Goal: Task Accomplishment & Management: Manage account settings

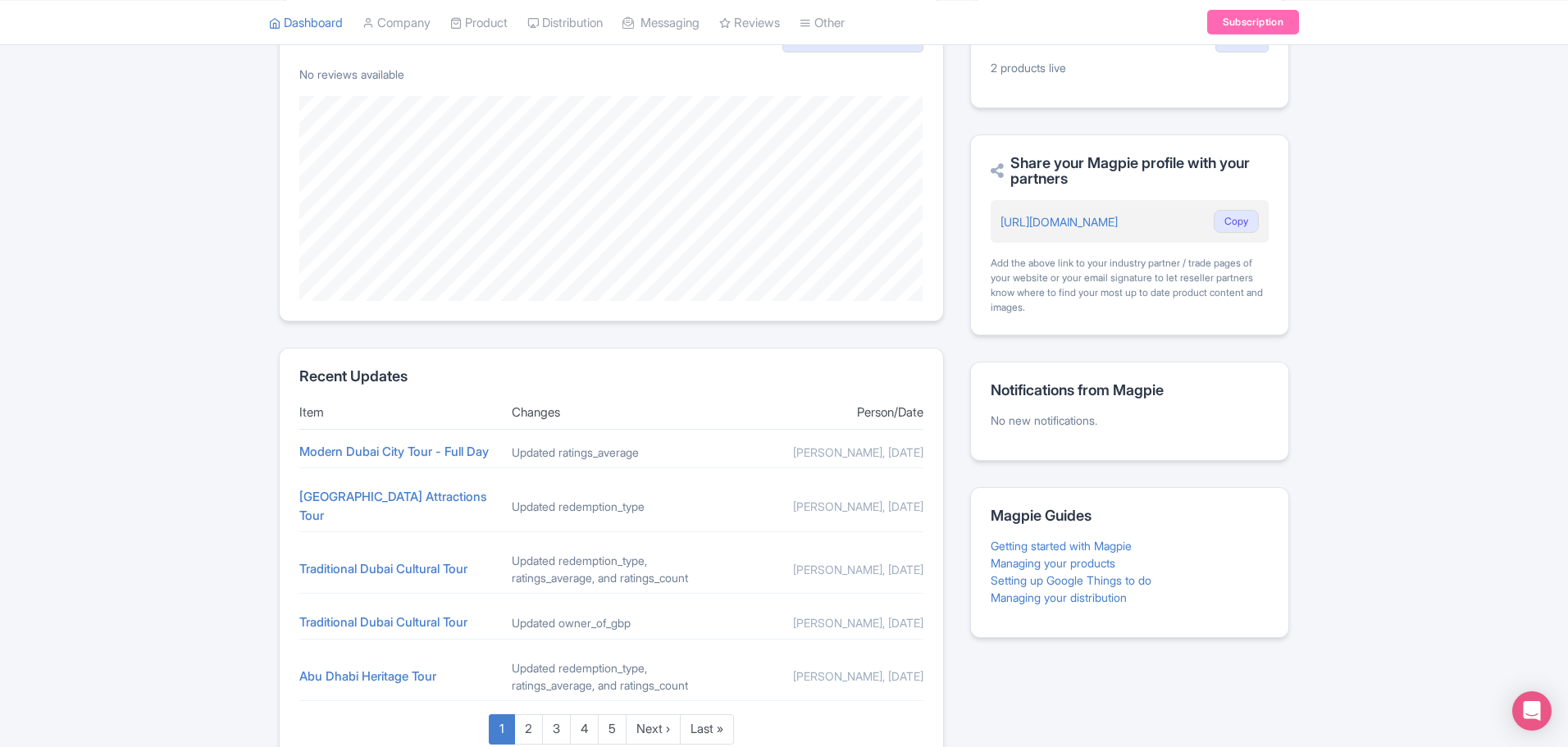
scroll to position [456, 0]
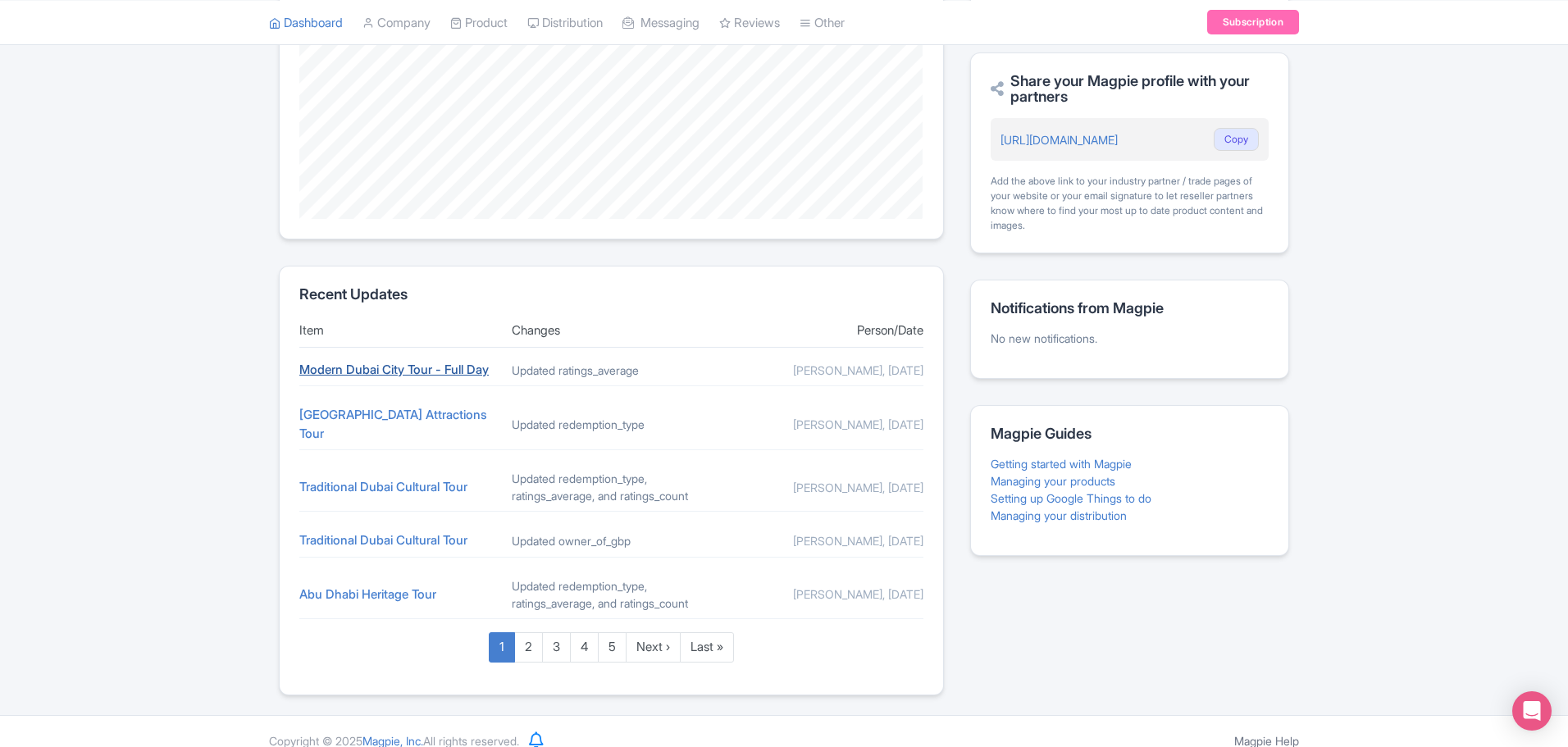
click at [439, 372] on link "Modern Dubai City Tour - Full Day" at bounding box center [394, 369] width 190 height 15
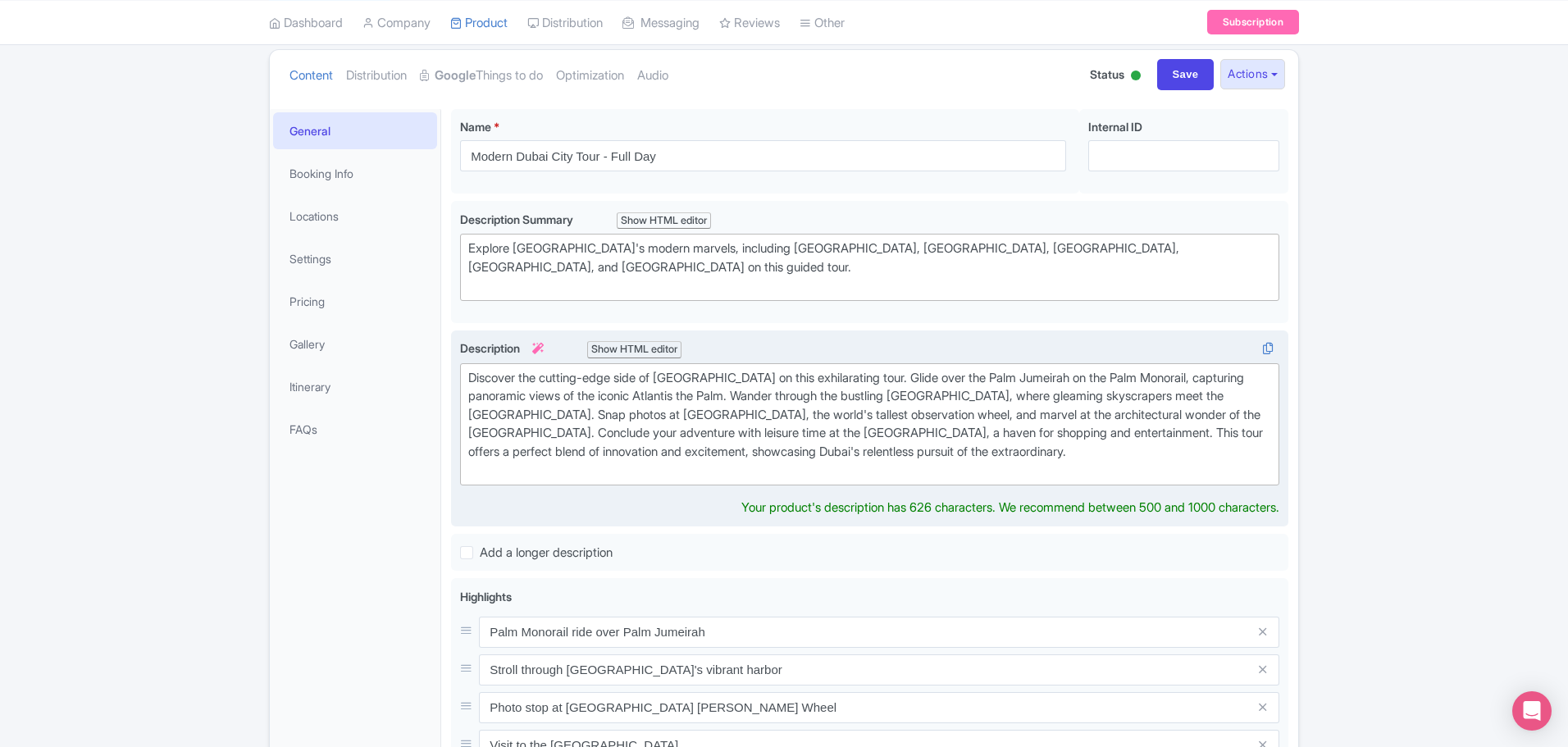
scroll to position [146, 0]
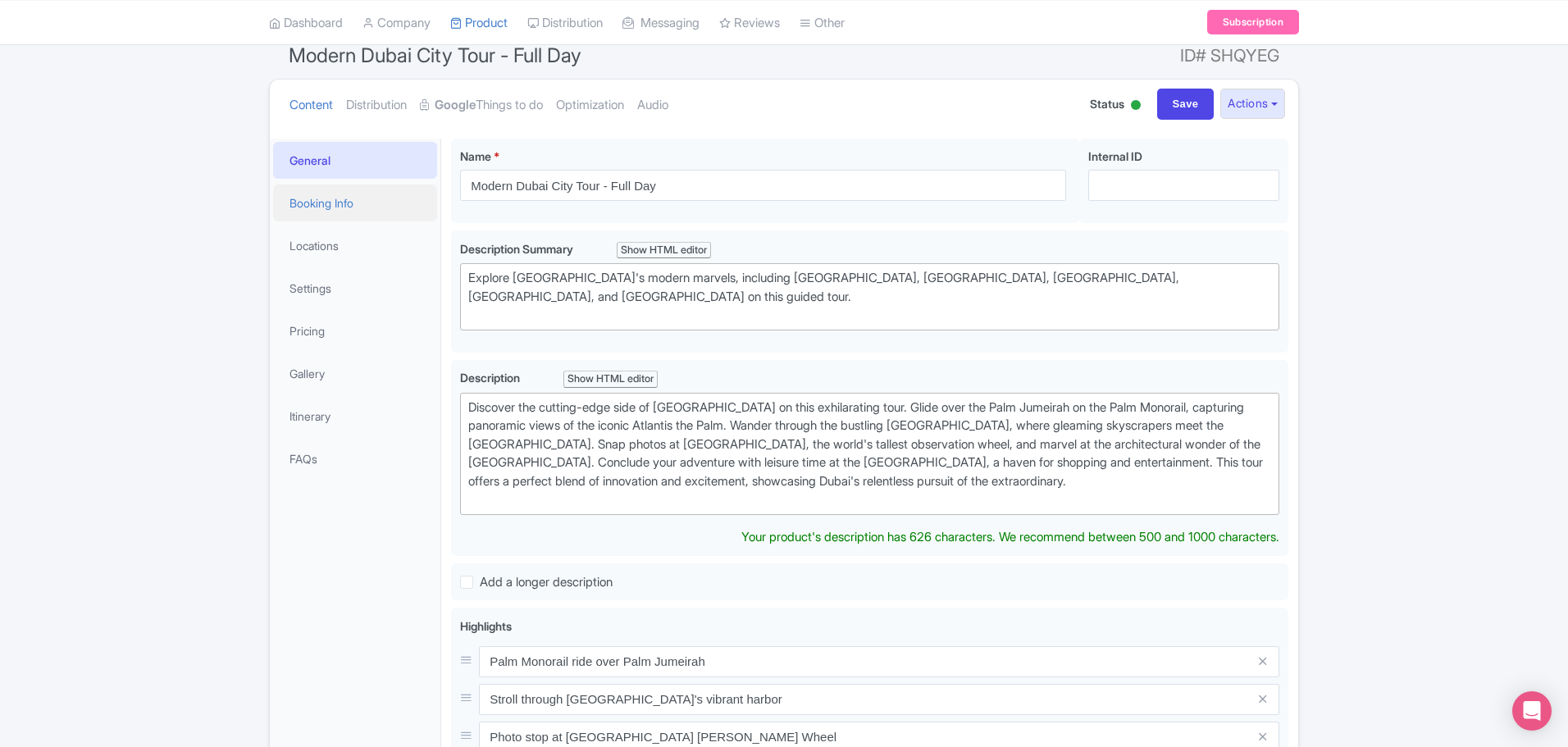
click at [356, 207] on link "Booking Info" at bounding box center [355, 203] width 164 height 37
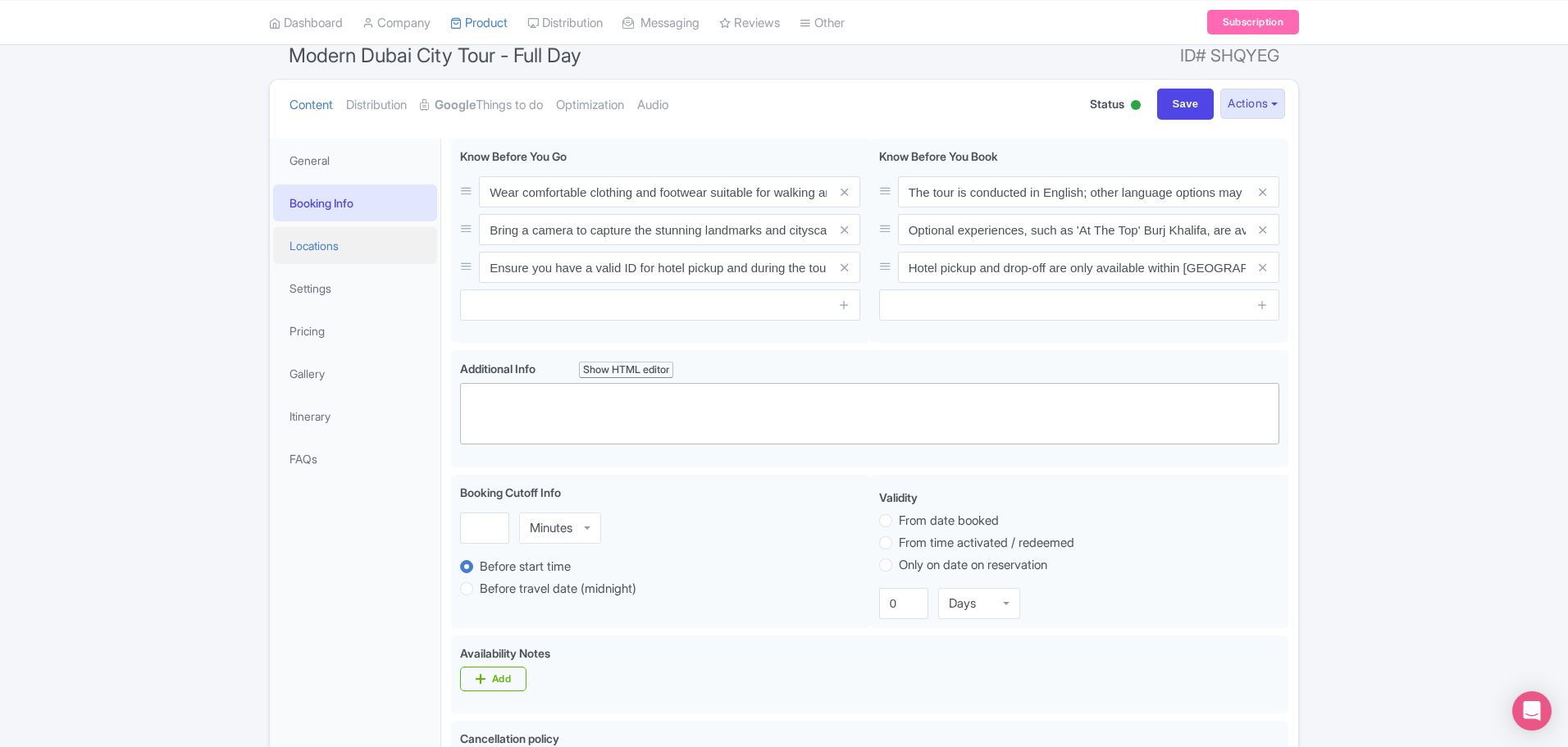
click at [340, 245] on link "Locations" at bounding box center [355, 245] width 164 height 37
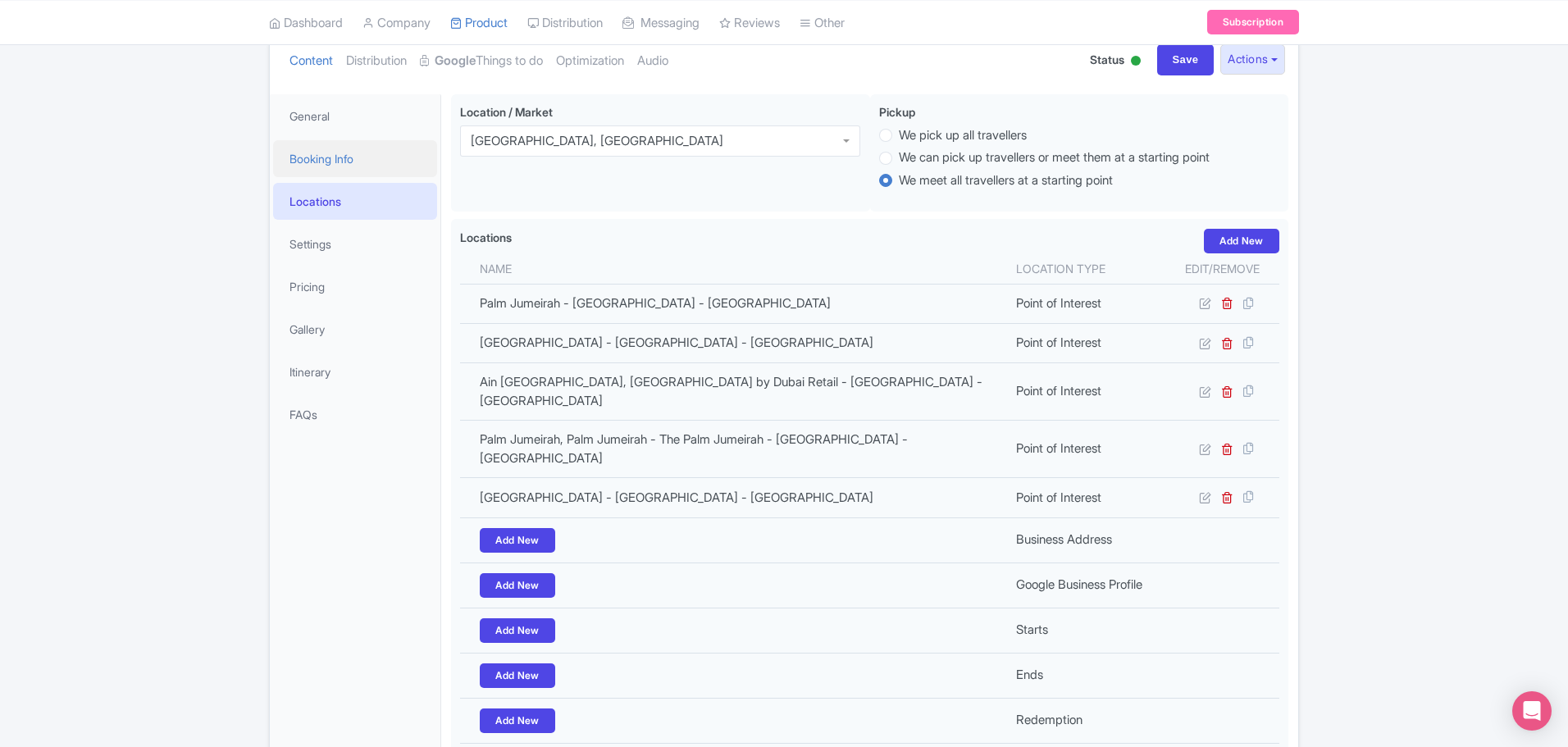
scroll to position [179, 0]
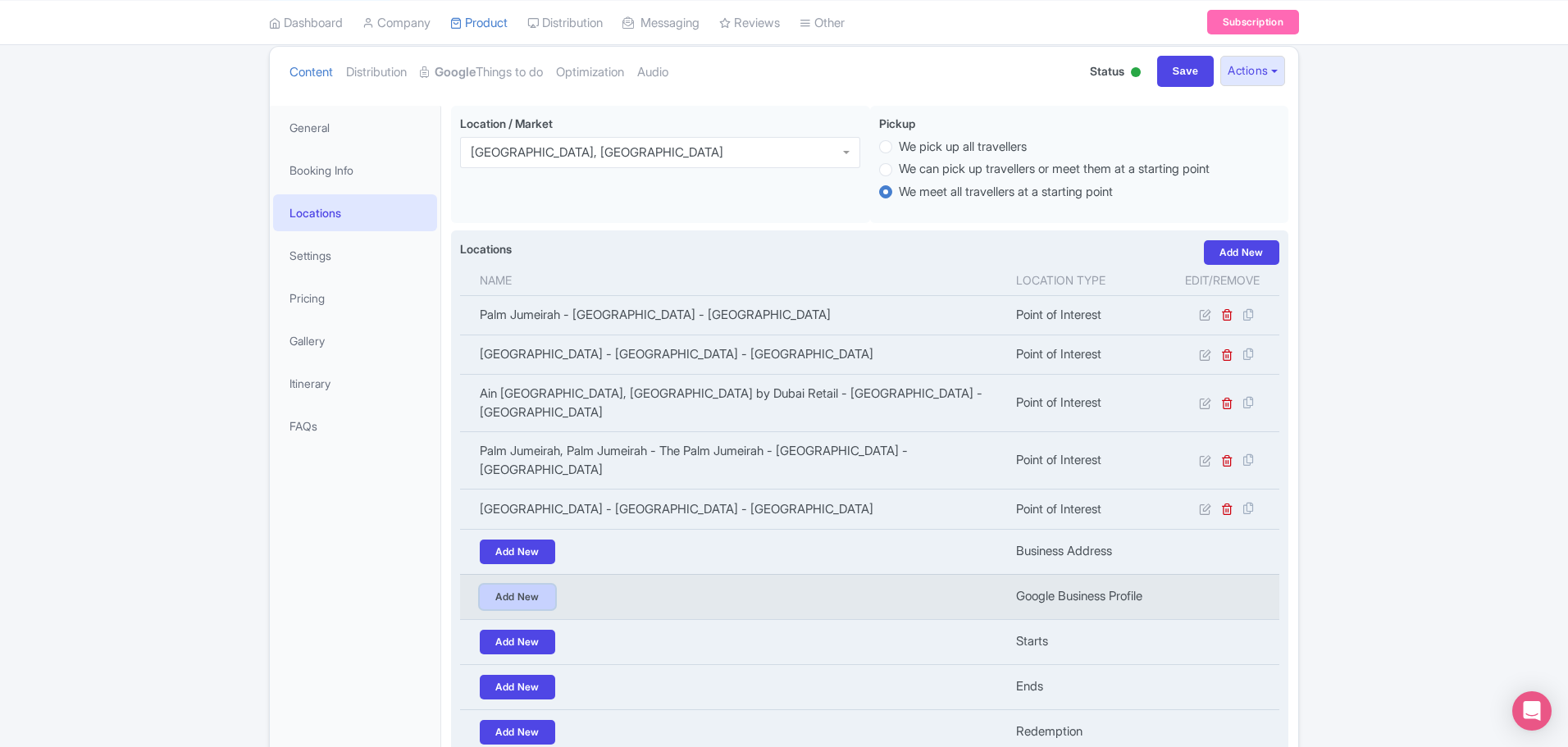
click at [528, 584] on link "Add New" at bounding box center [517, 597] width 75 height 25
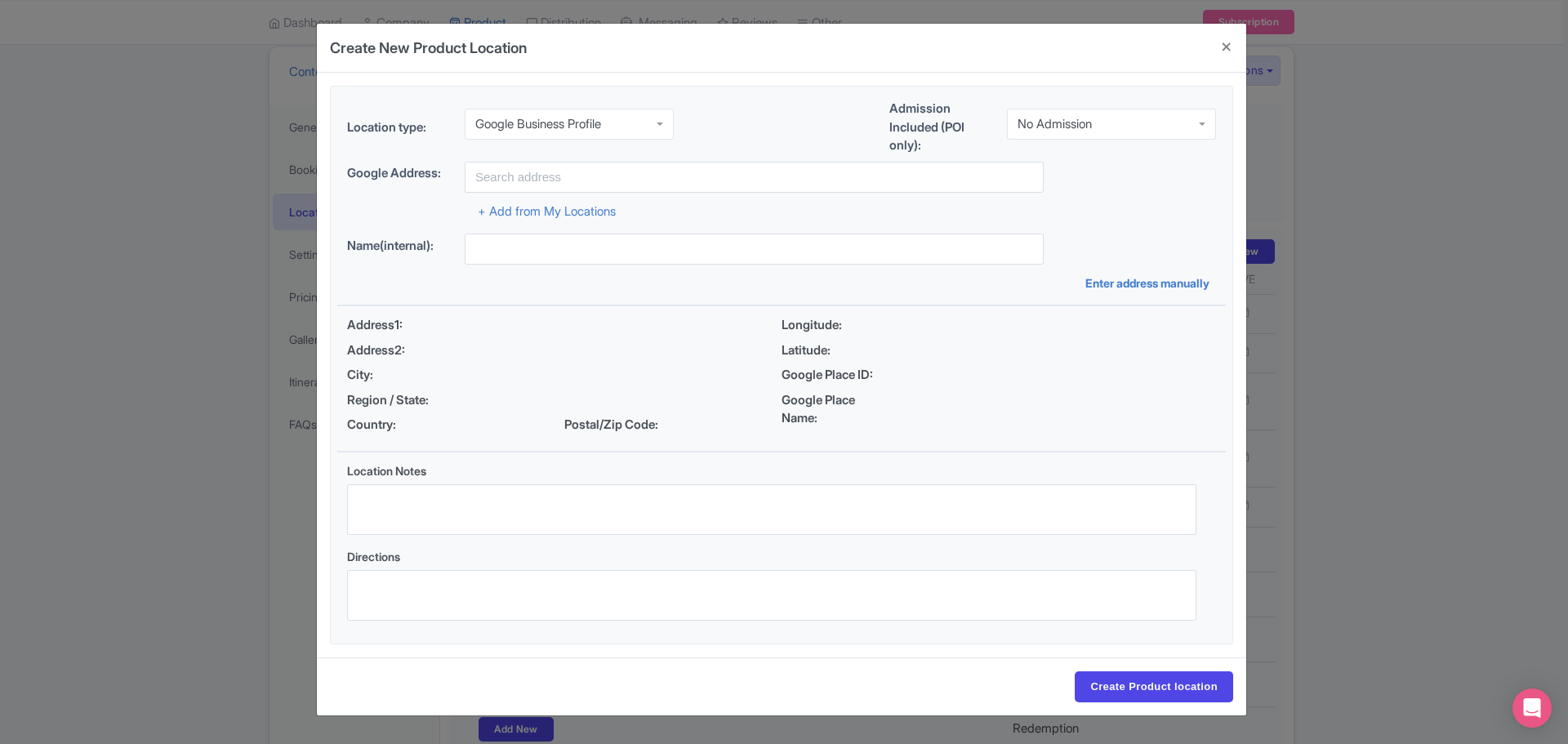
click at [577, 124] on div "Google Business Profile" at bounding box center [538, 124] width 126 height 14
click at [752, 145] on div "Location type: Google Business Profile Google Business Profile Business Address…" at bounding box center [782, 130] width 888 height 62
click at [1087, 123] on div "No Admission" at bounding box center [1054, 120] width 74 height 14
click at [680, 180] on input "text" at bounding box center [754, 177] width 579 height 31
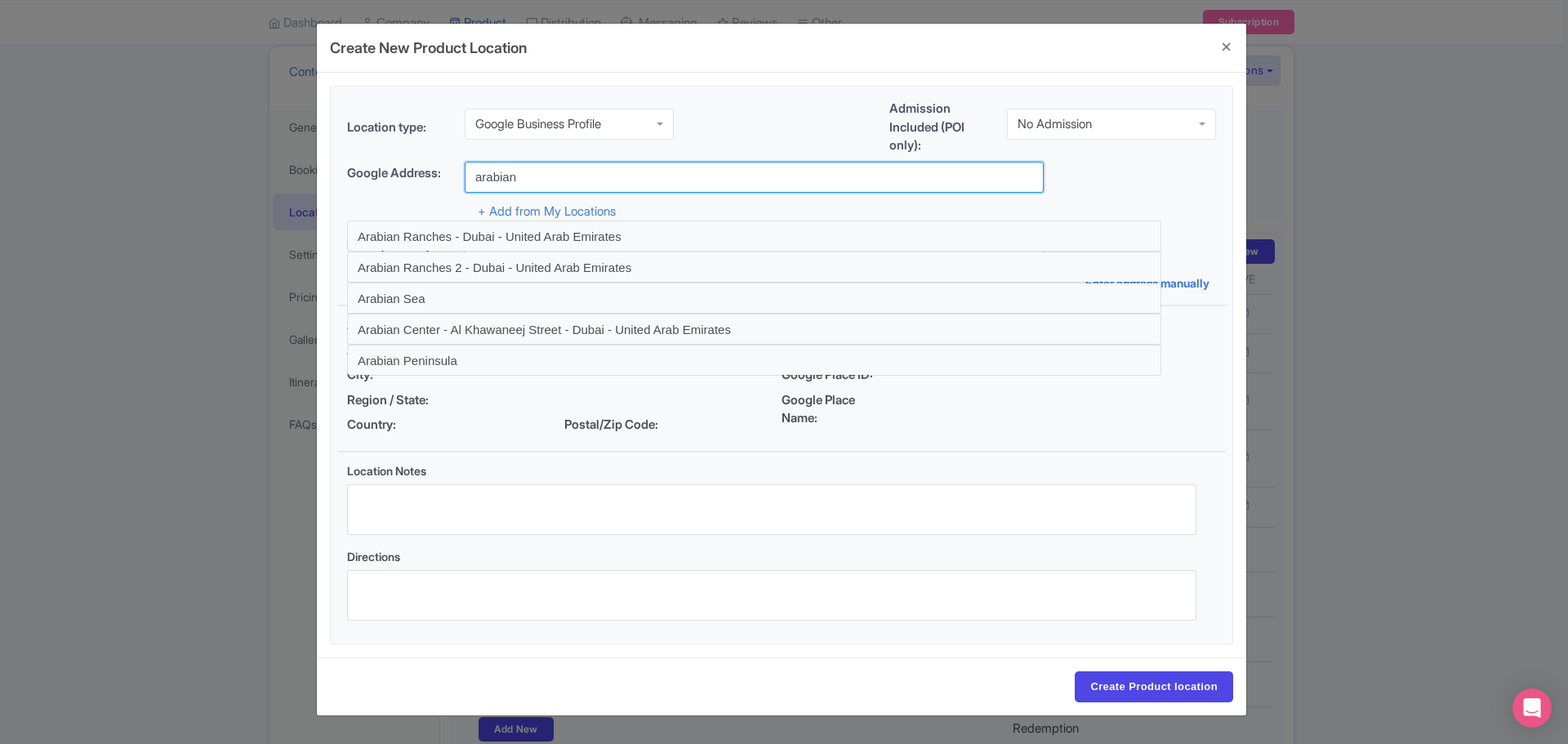
paste input "City Tour In Dubai"
type input "City Tour In Dubai"
click at [683, 184] on input "City Tour In Dubai" at bounding box center [754, 177] width 579 height 31
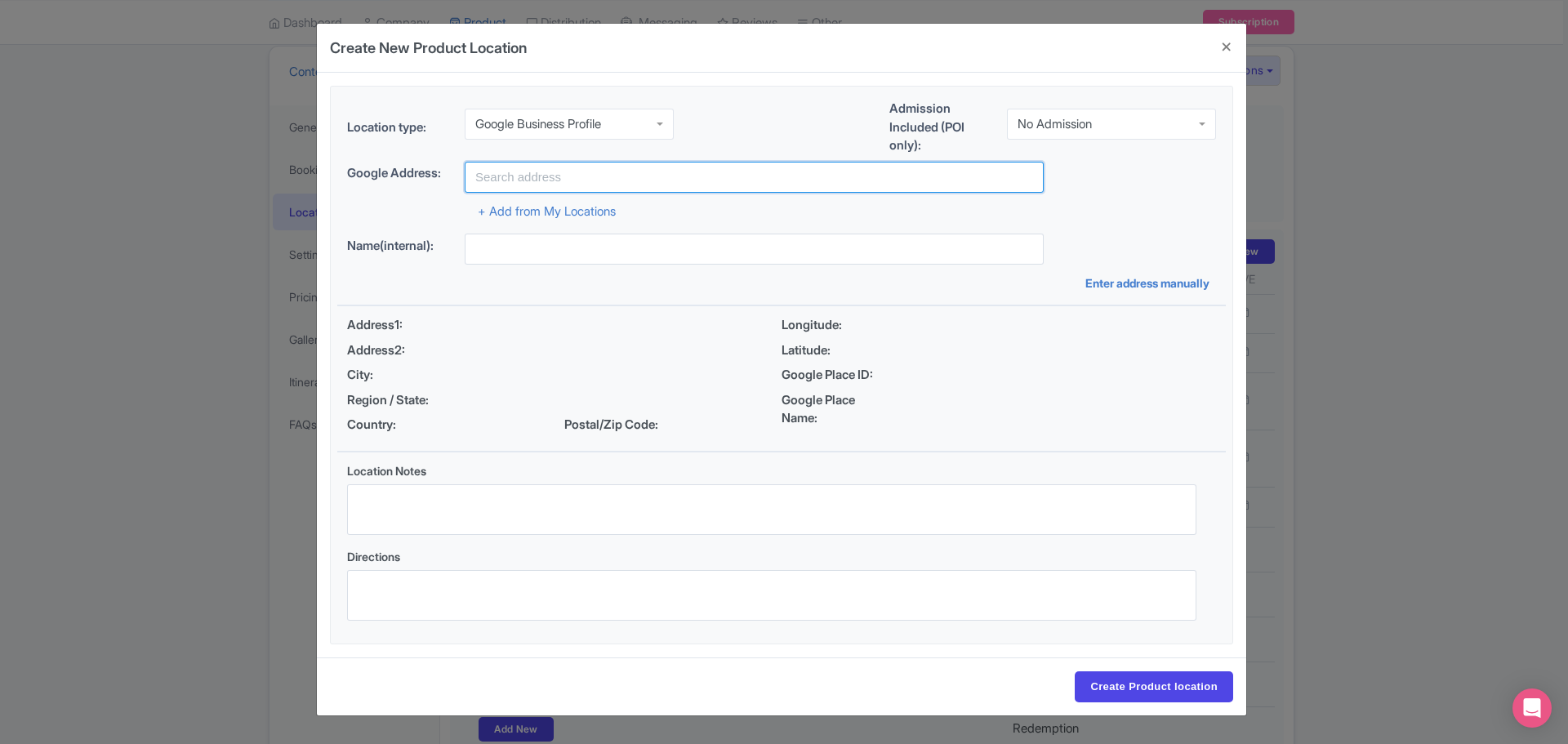
paste input "City Tour In Dubai"
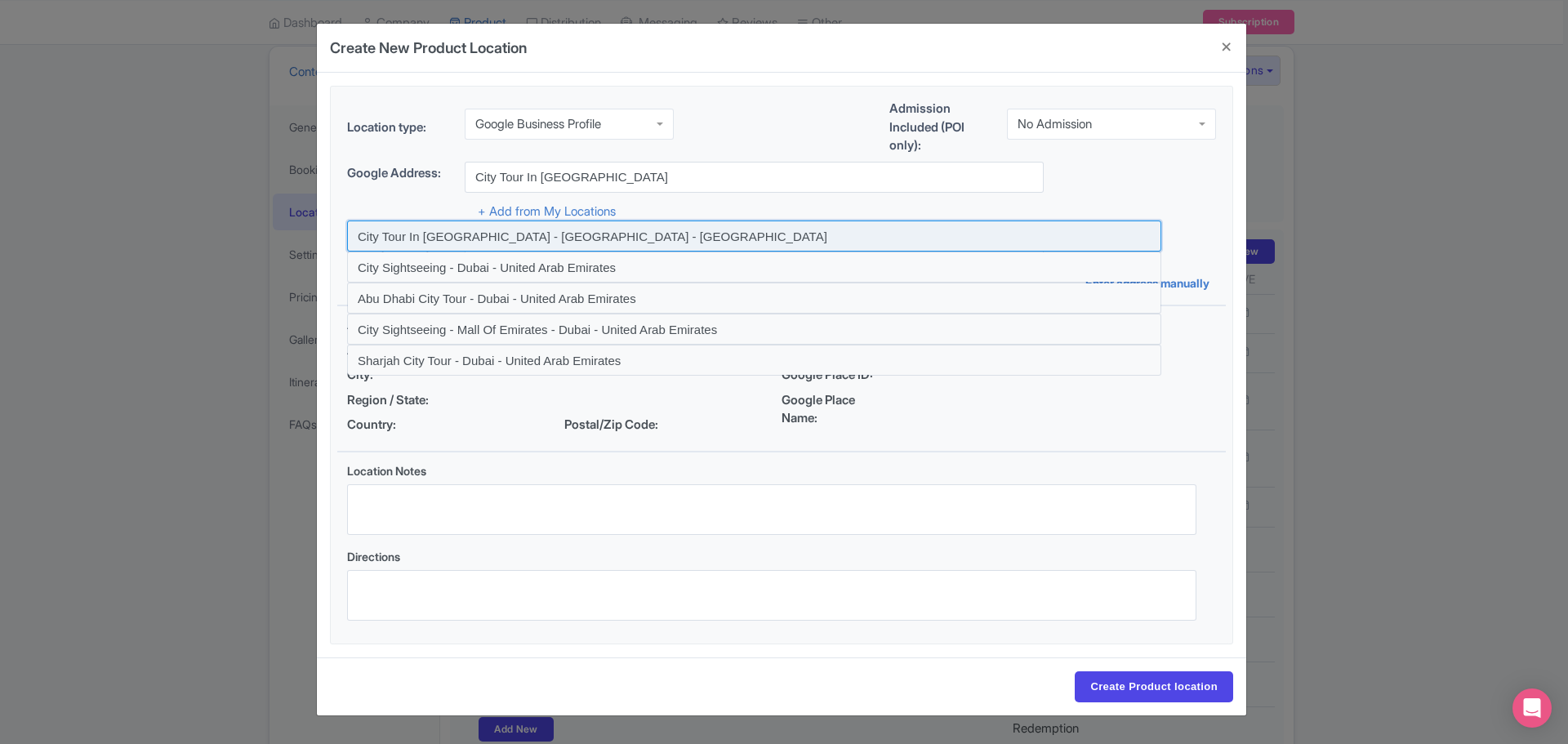
click at [575, 238] on input at bounding box center [754, 236] width 814 height 31
type input "City Tour In Dubai - Dubai - United Arab Emirates"
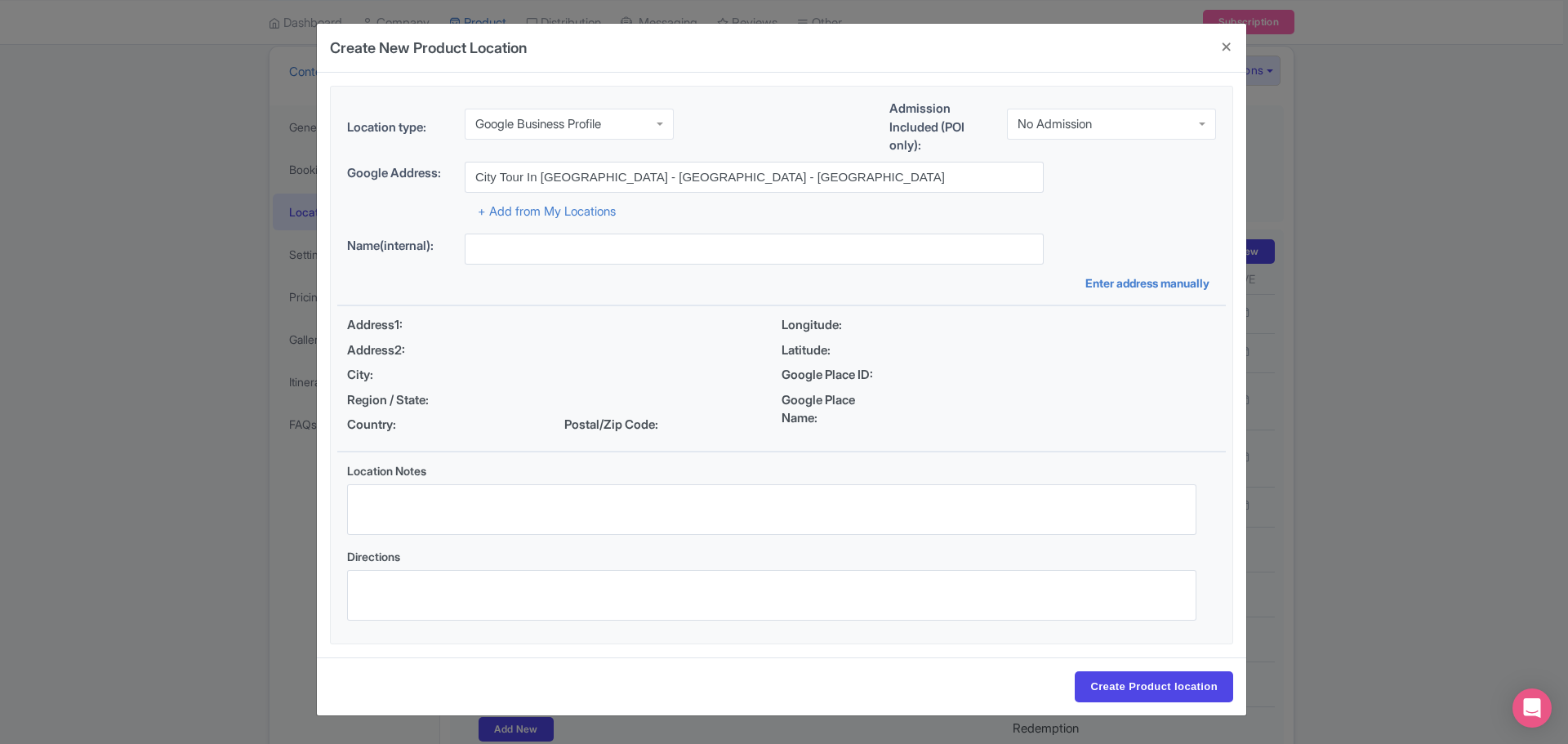
type input "City Tour In Dubai - Dubai - United Arab Emirates"
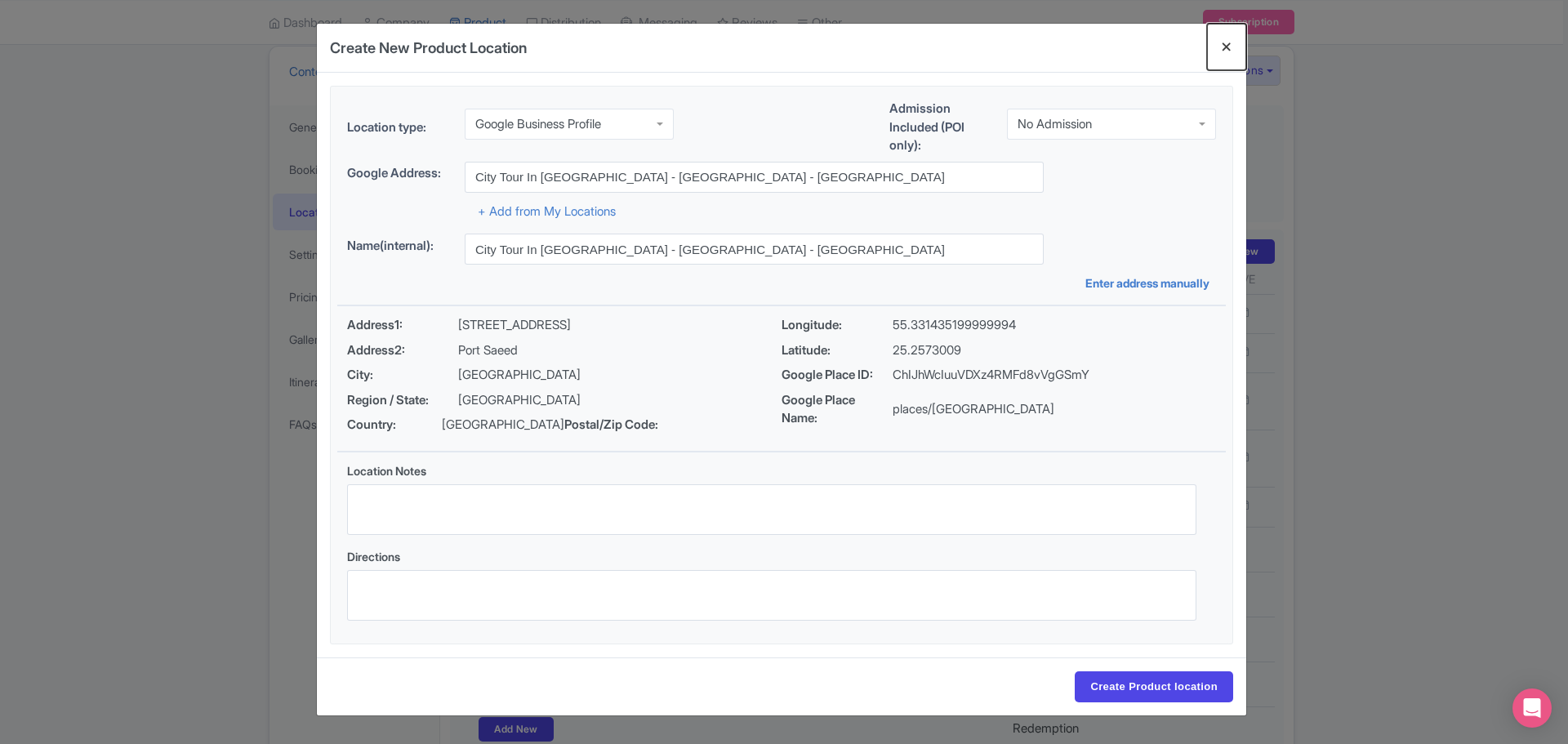
click at [1217, 53] on button "Close" at bounding box center [1226, 47] width 39 height 47
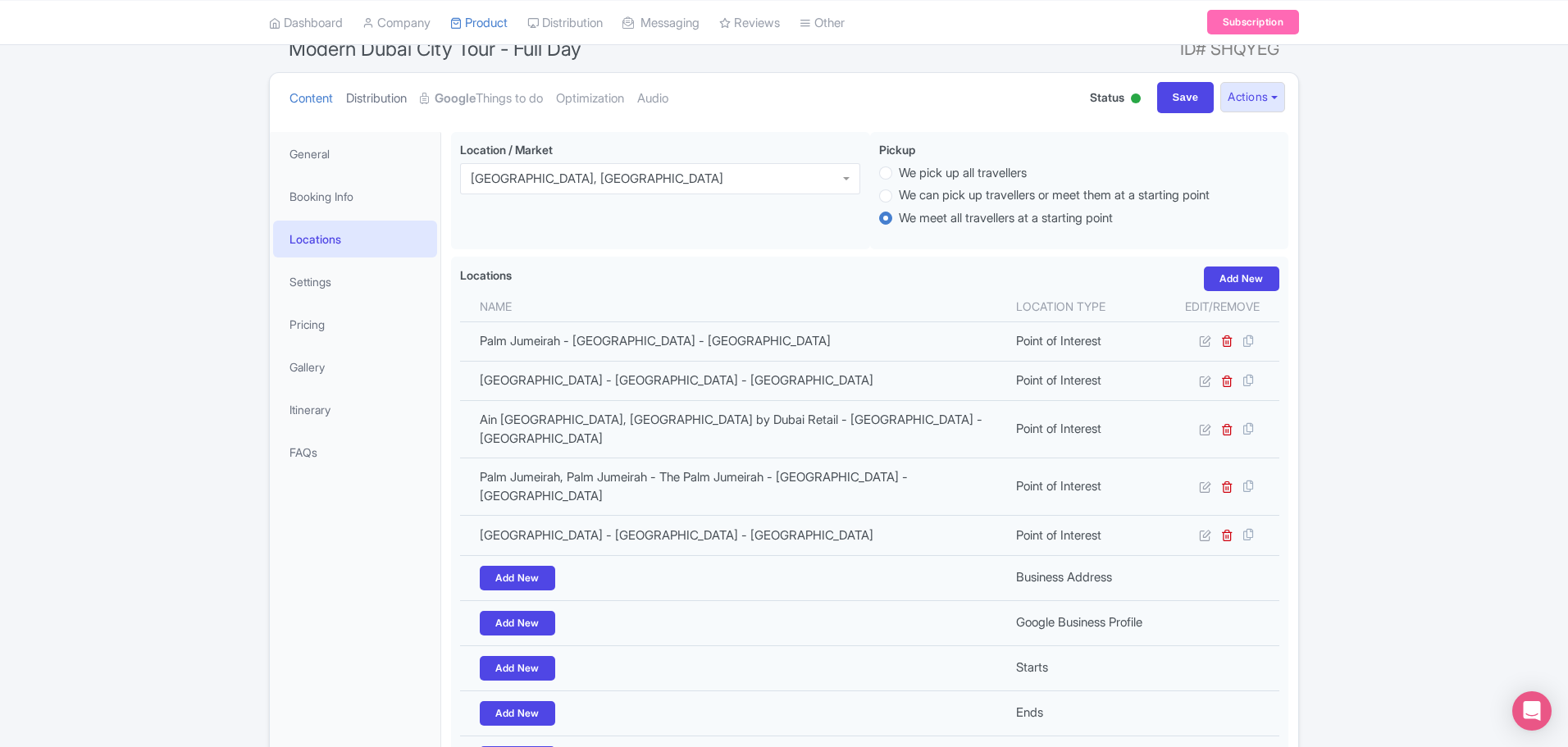
scroll to position [0, 0]
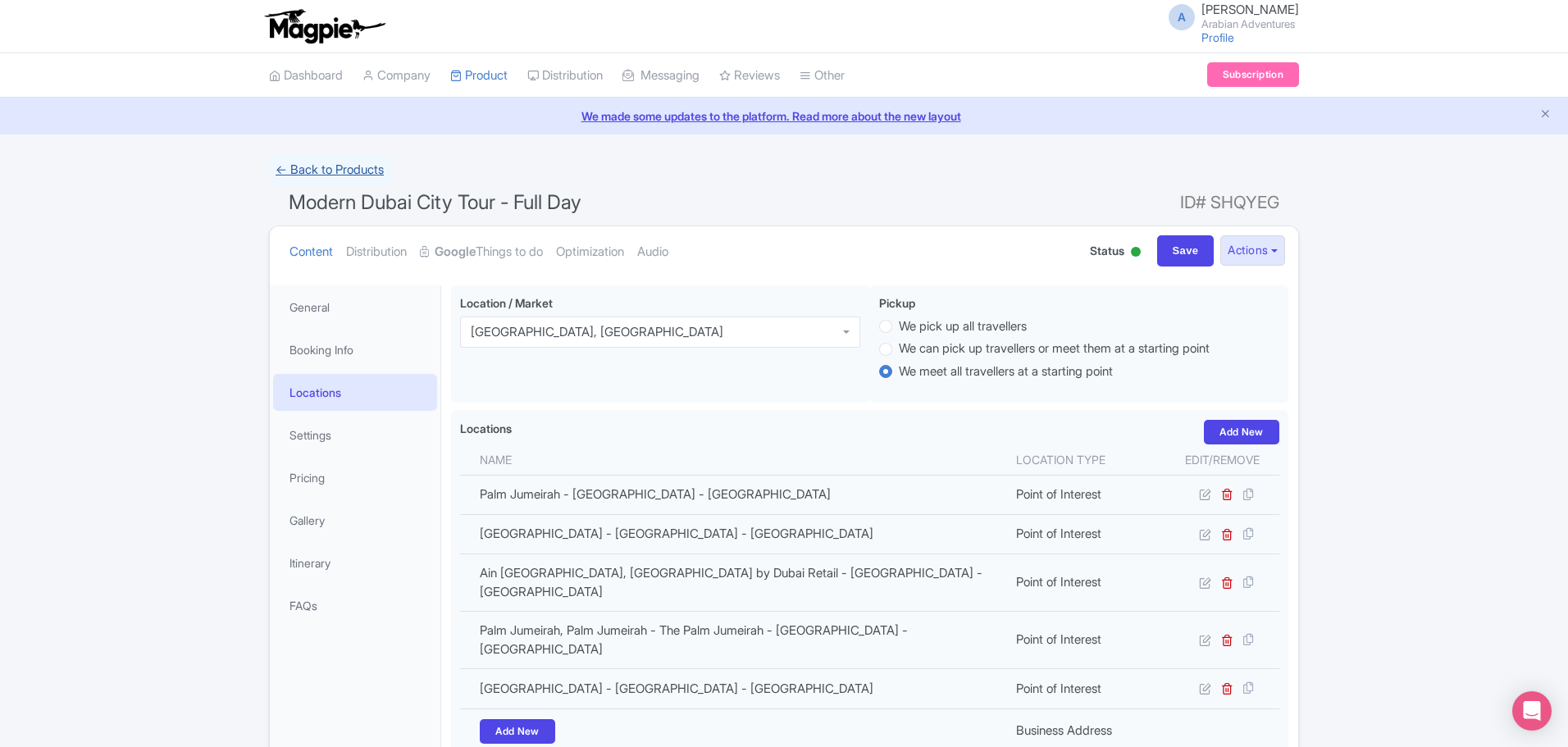
click at [312, 173] on link "← Back to Products" at bounding box center [329, 169] width 121 height 32
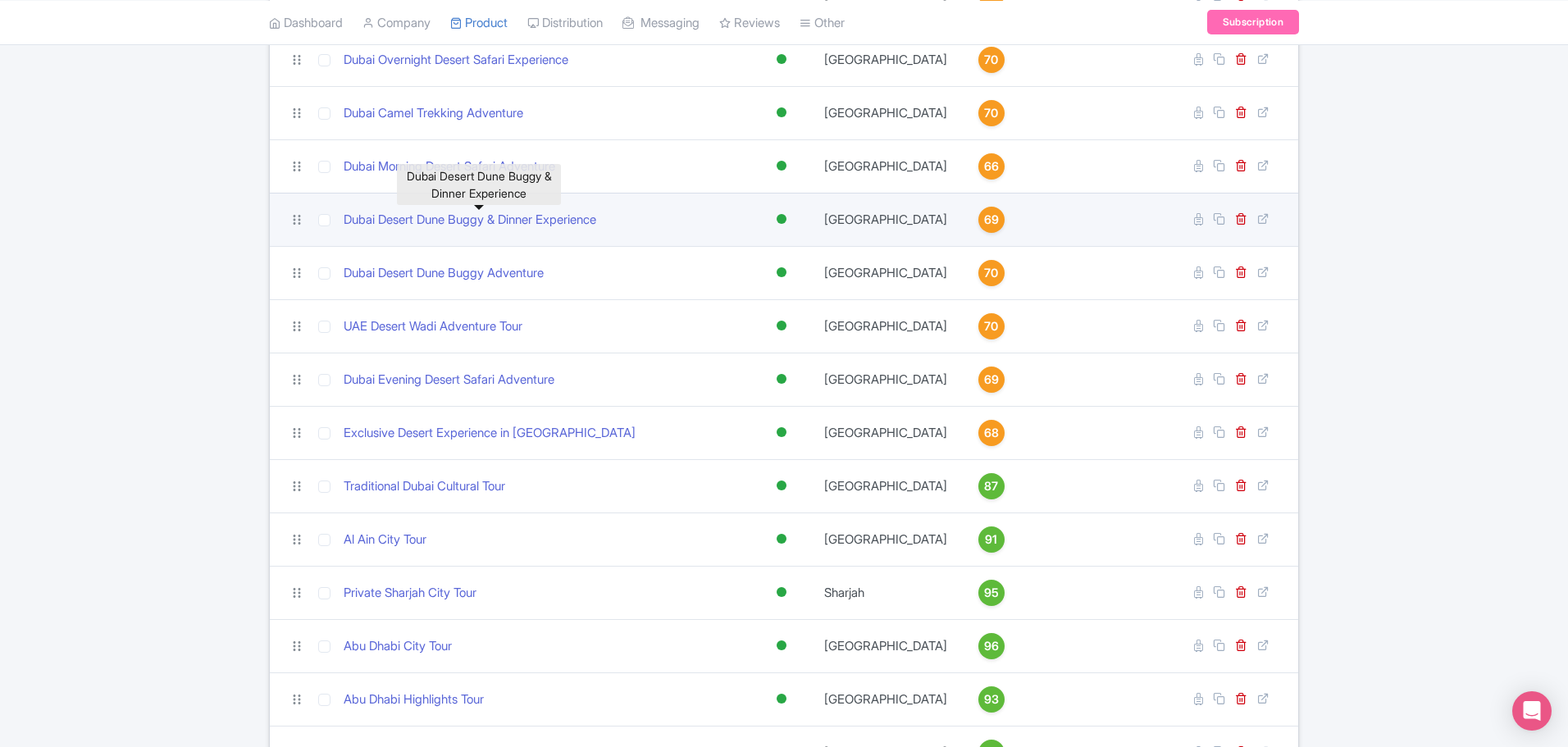
scroll to position [309, 0]
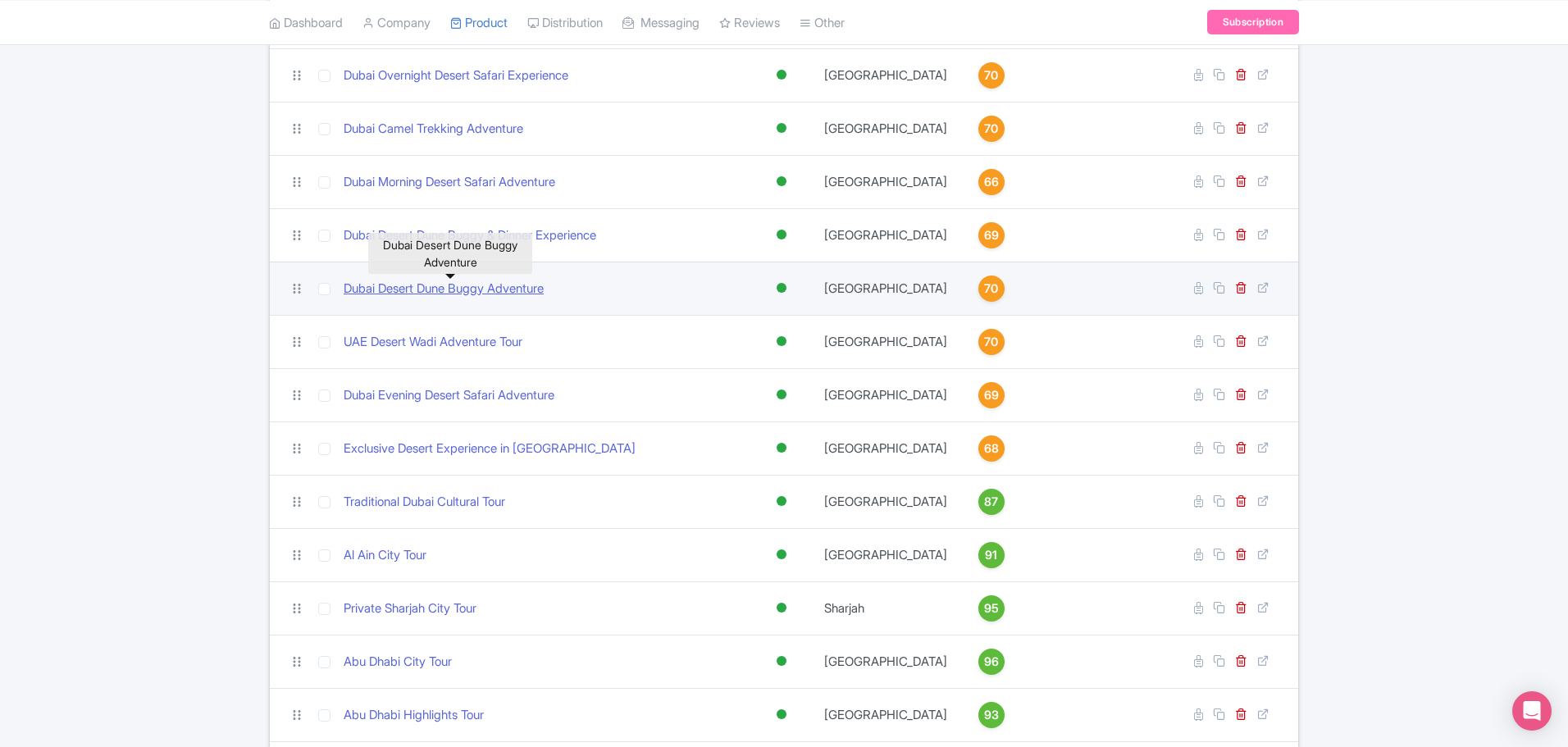
click at [489, 290] on link "Dubai Desert Dune Buggy Adventure" at bounding box center [444, 289] width 200 height 19
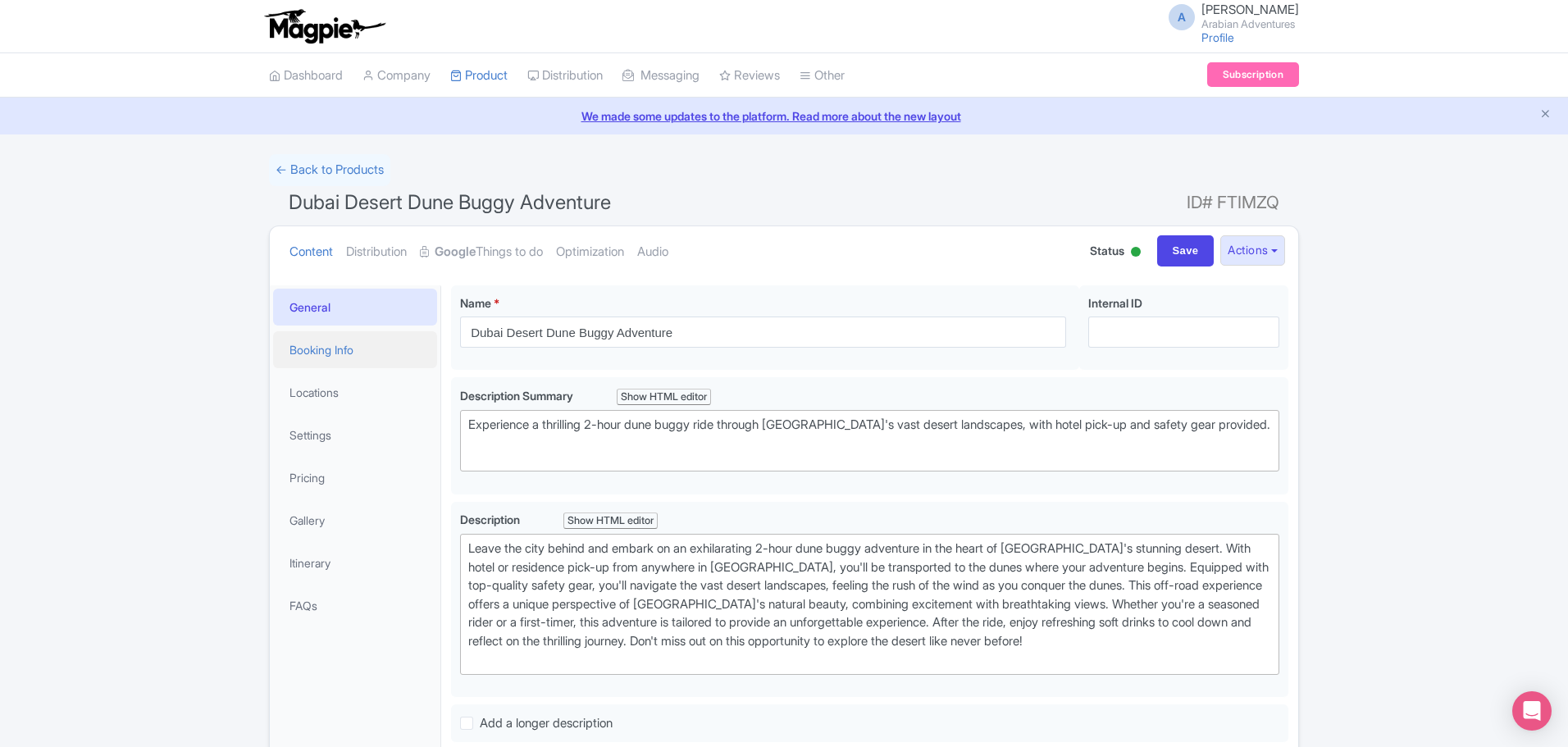
click at [350, 351] on link "Booking Info" at bounding box center [355, 349] width 164 height 37
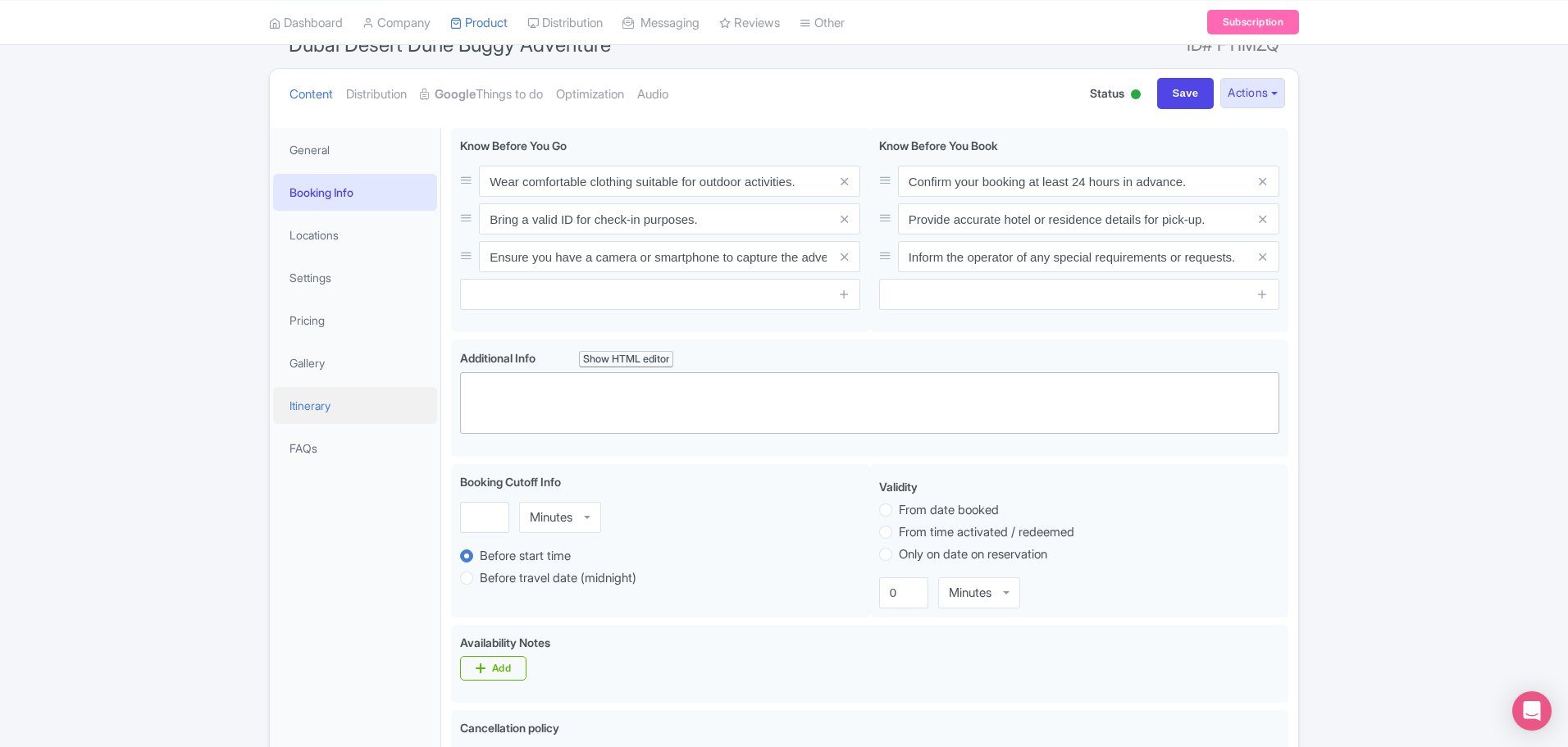
scroll to position [164, 0]
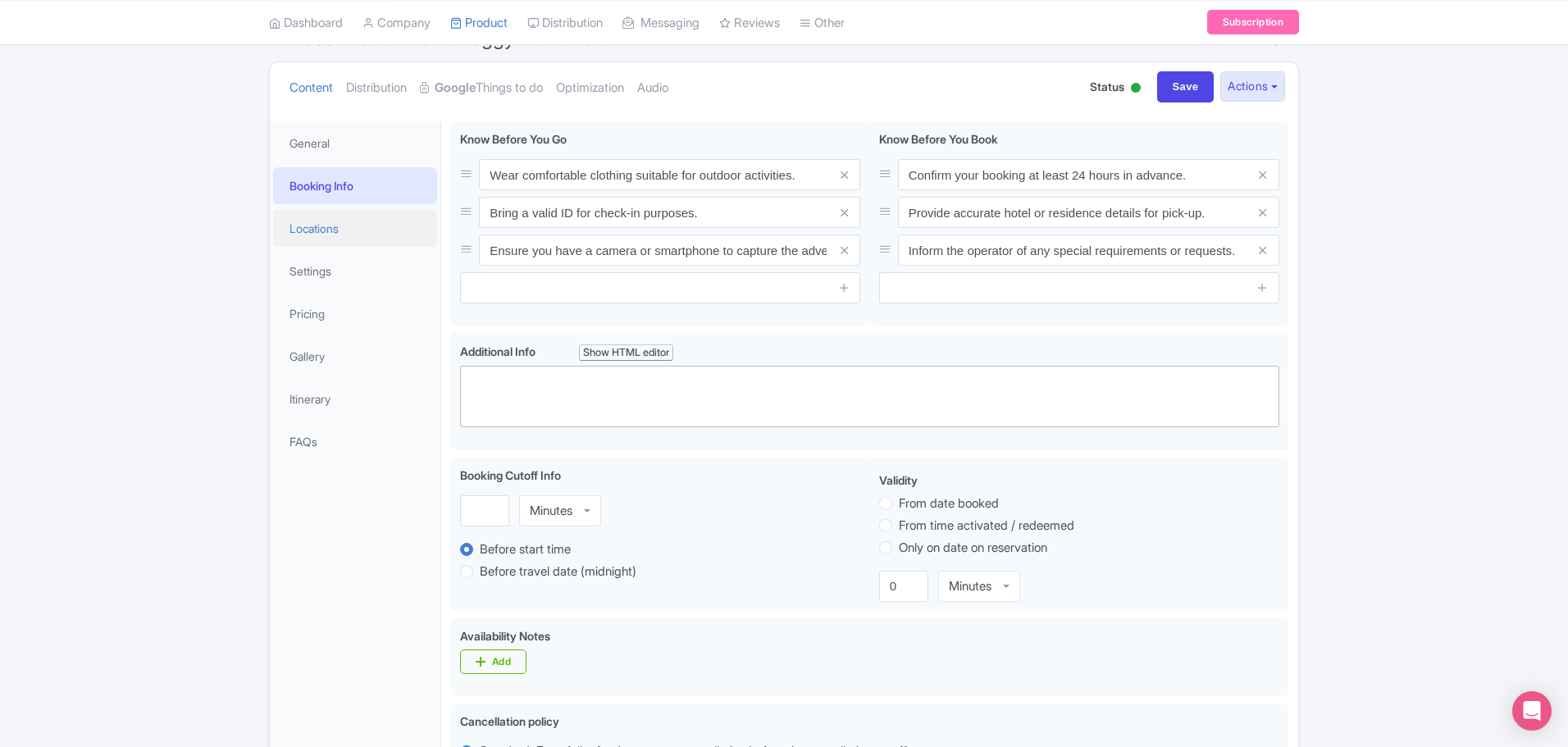
click at [335, 210] on link "Locations" at bounding box center [355, 228] width 164 height 37
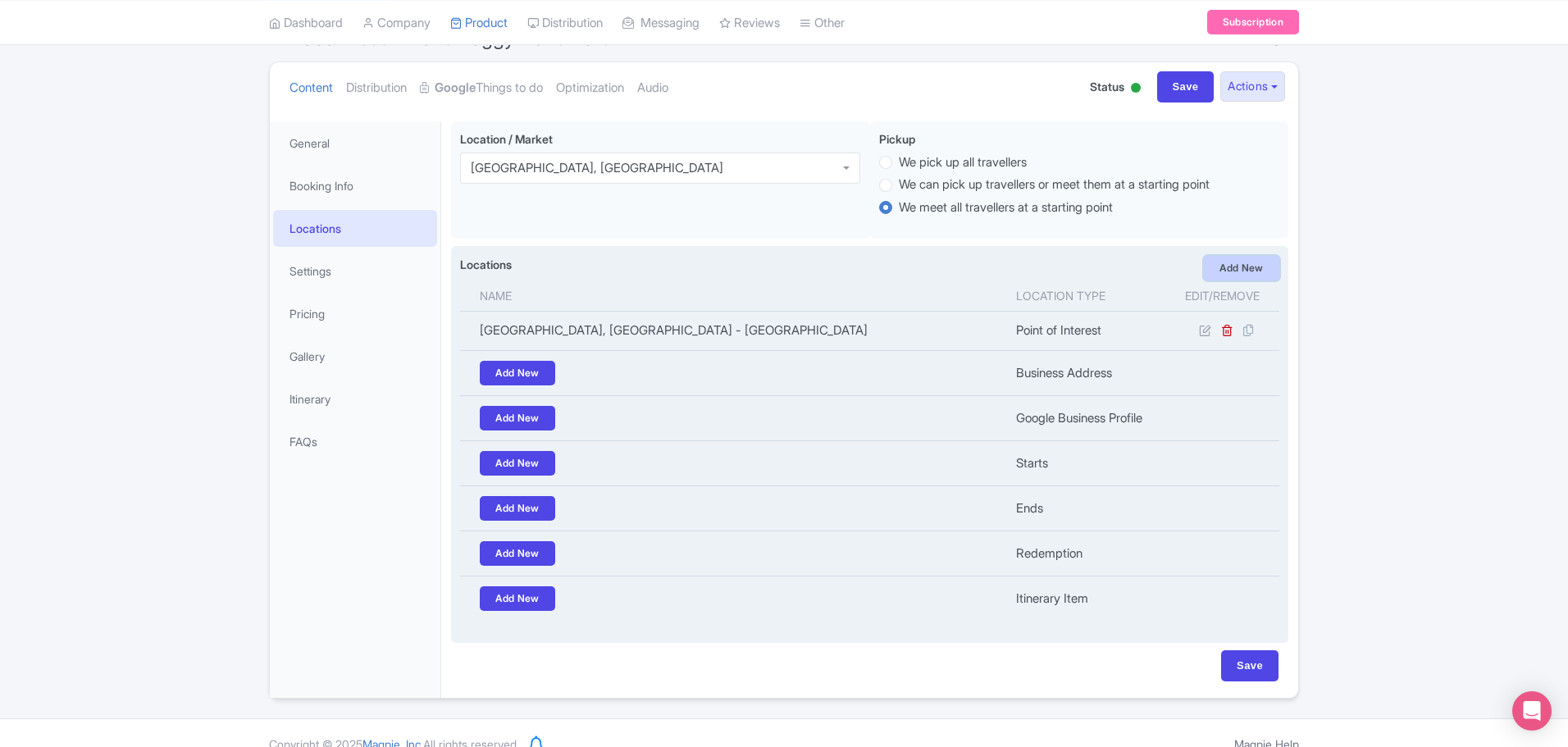
click at [1220, 268] on link "Add New" at bounding box center [1241, 269] width 75 height 25
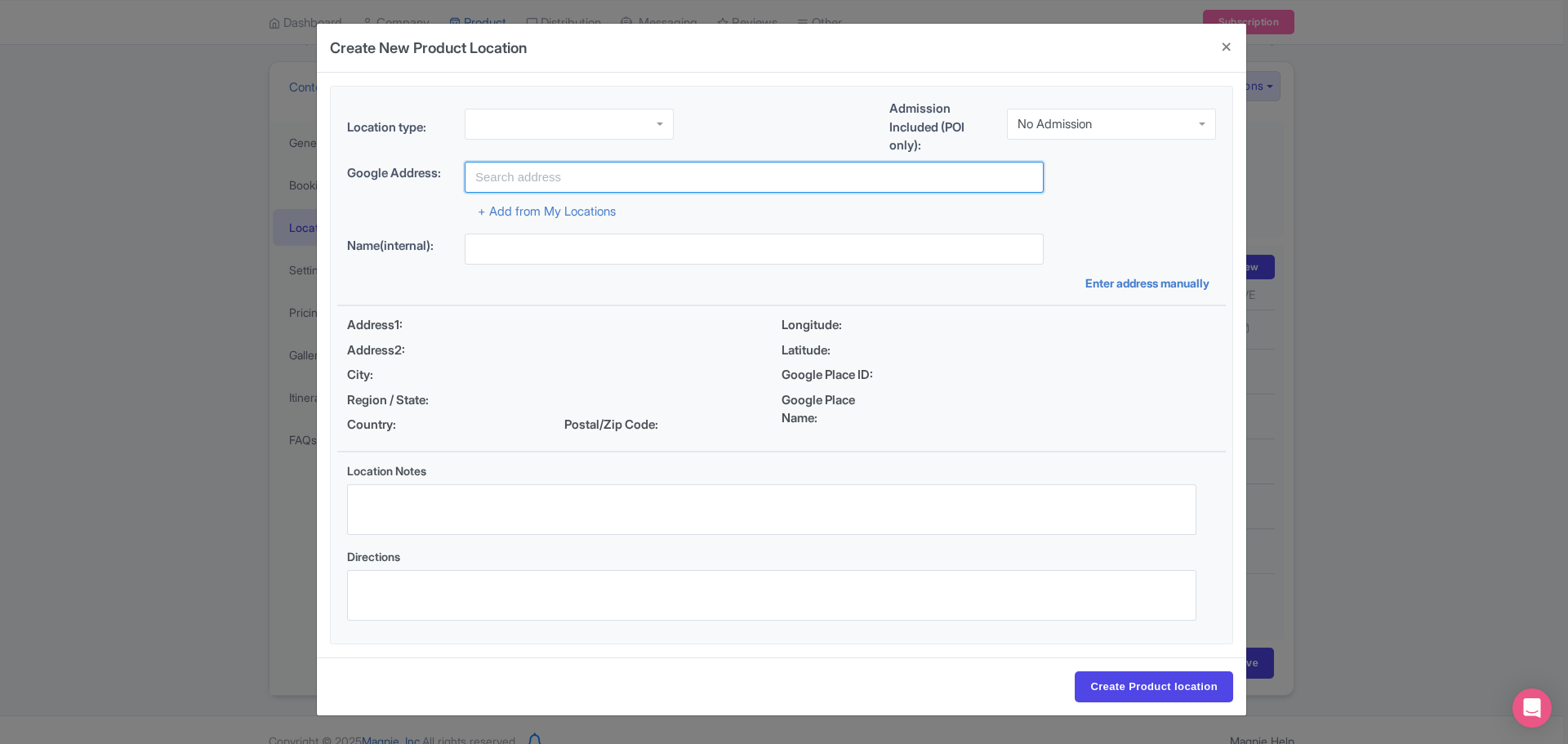
click at [610, 178] on input "text" at bounding box center [754, 177] width 579 height 31
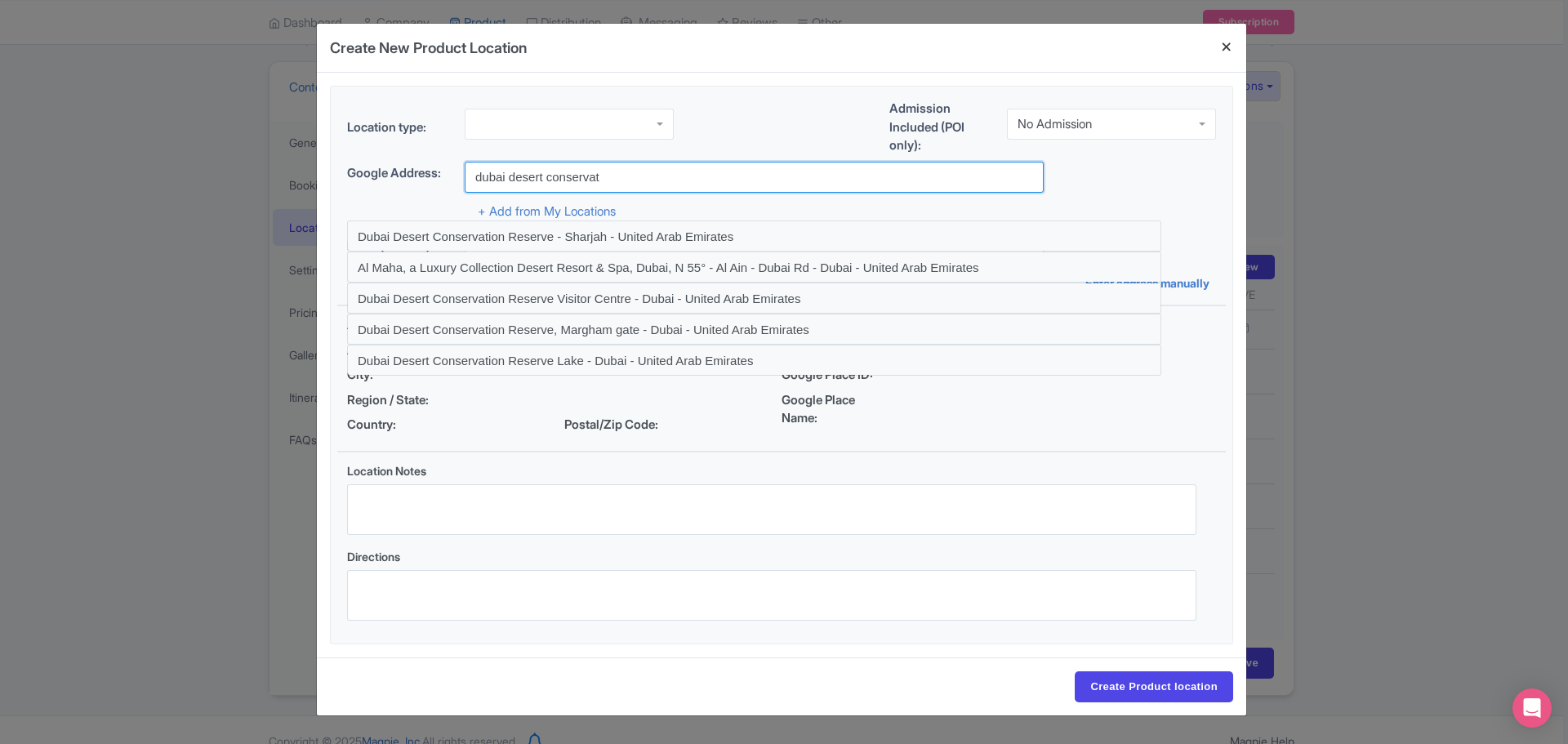
type input "dubai desert conservat"
click at [1226, 54] on button "Close" at bounding box center [1226, 47] width 39 height 47
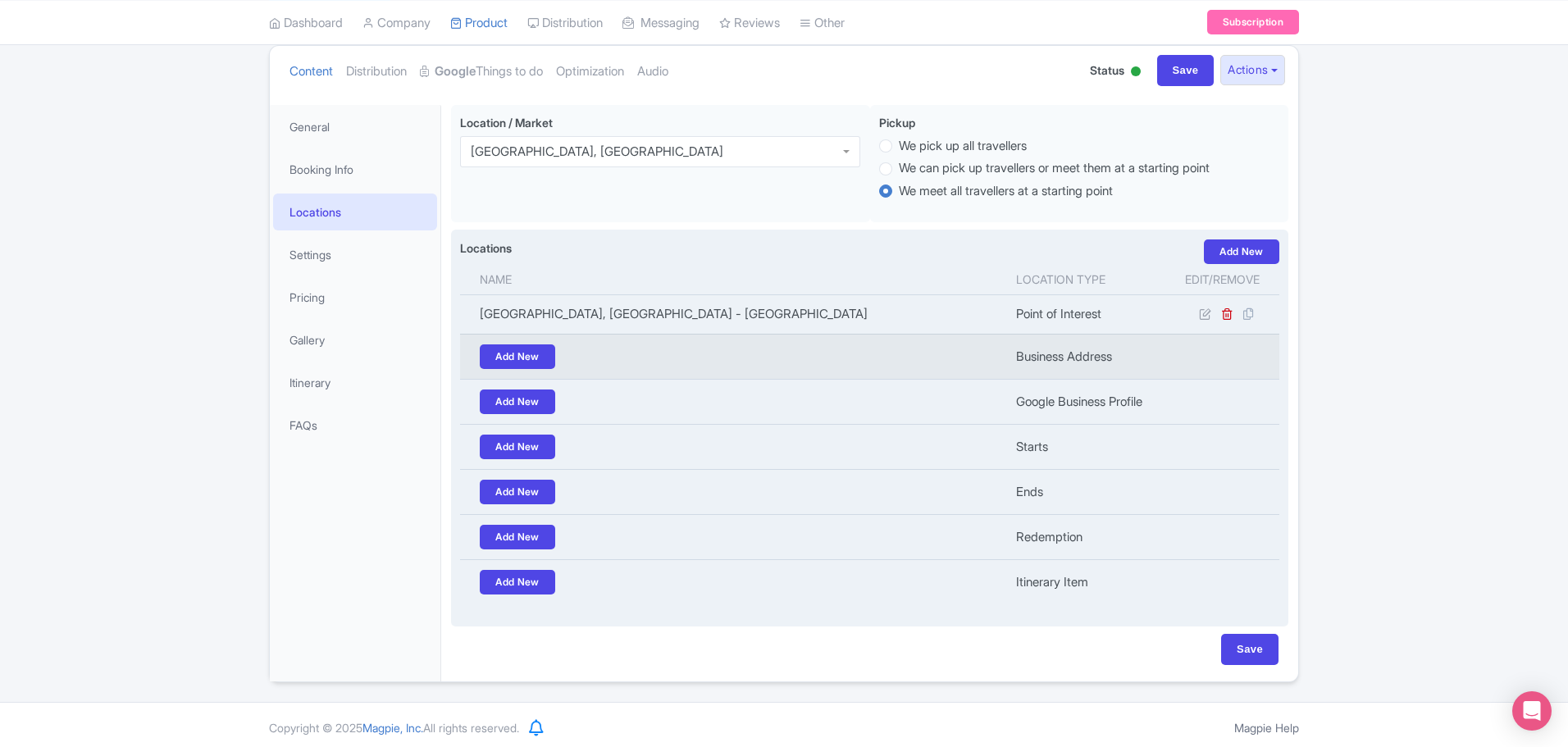
scroll to position [185, 0]
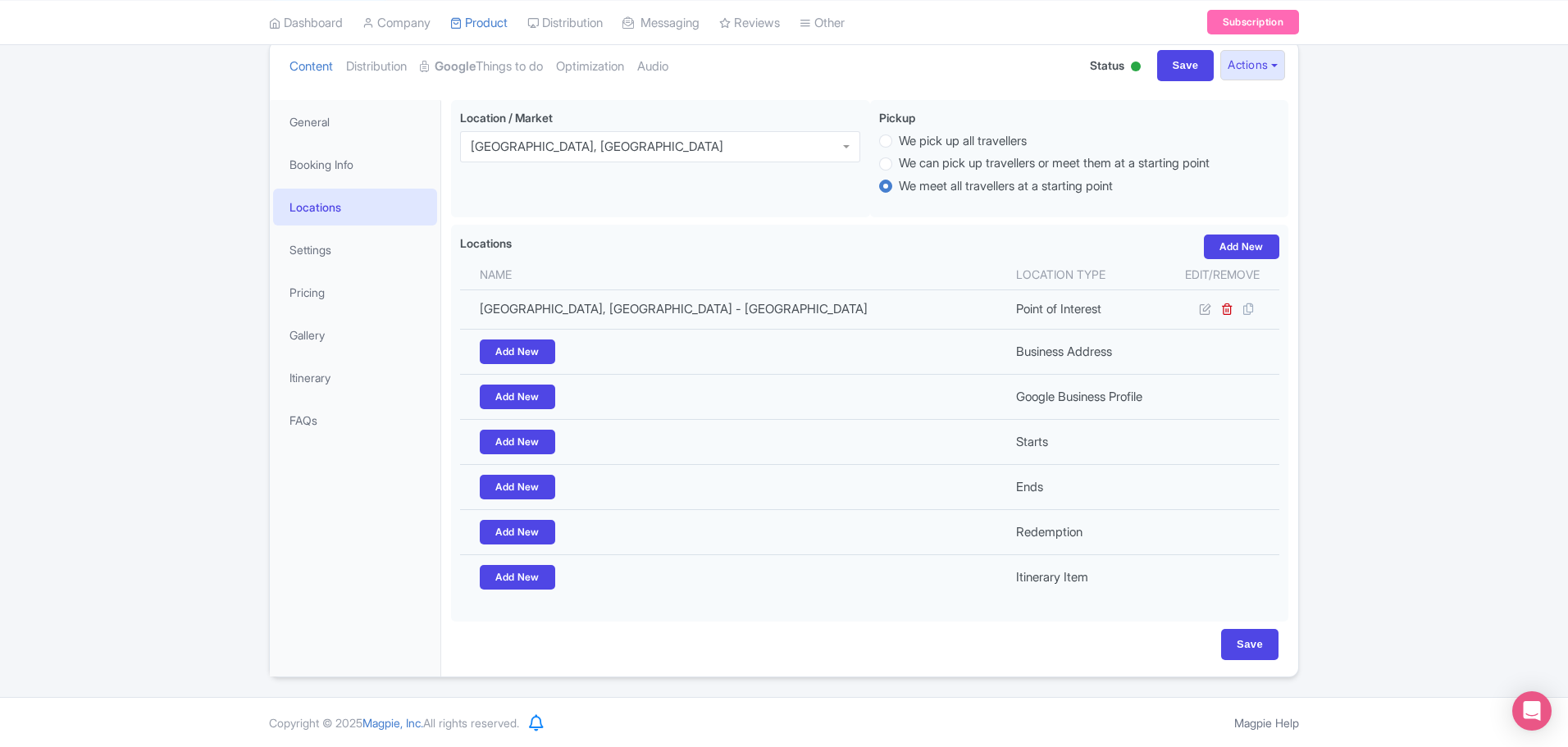
click at [1438, 383] on div "← Back to Products Dubai Desert Dune Buggy Adventure ID# FTIMZQ Content Distrib…" at bounding box center [784, 323] width 1568 height 708
